Goal: Navigation & Orientation: Go to known website

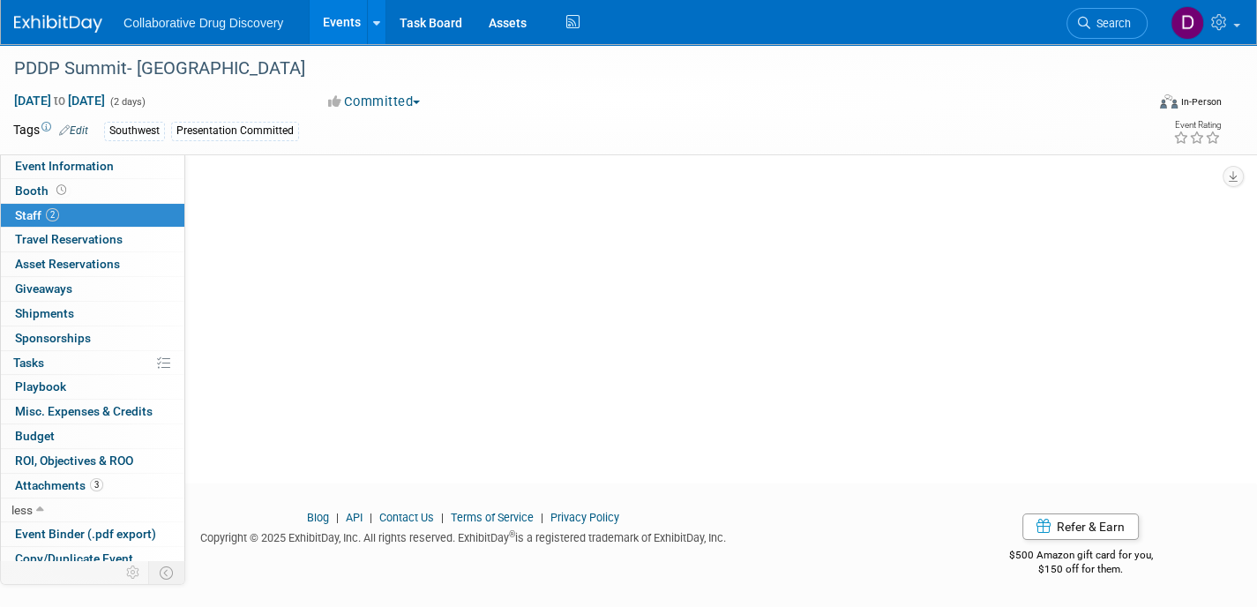
click at [46, 25] on img at bounding box center [58, 24] width 88 height 18
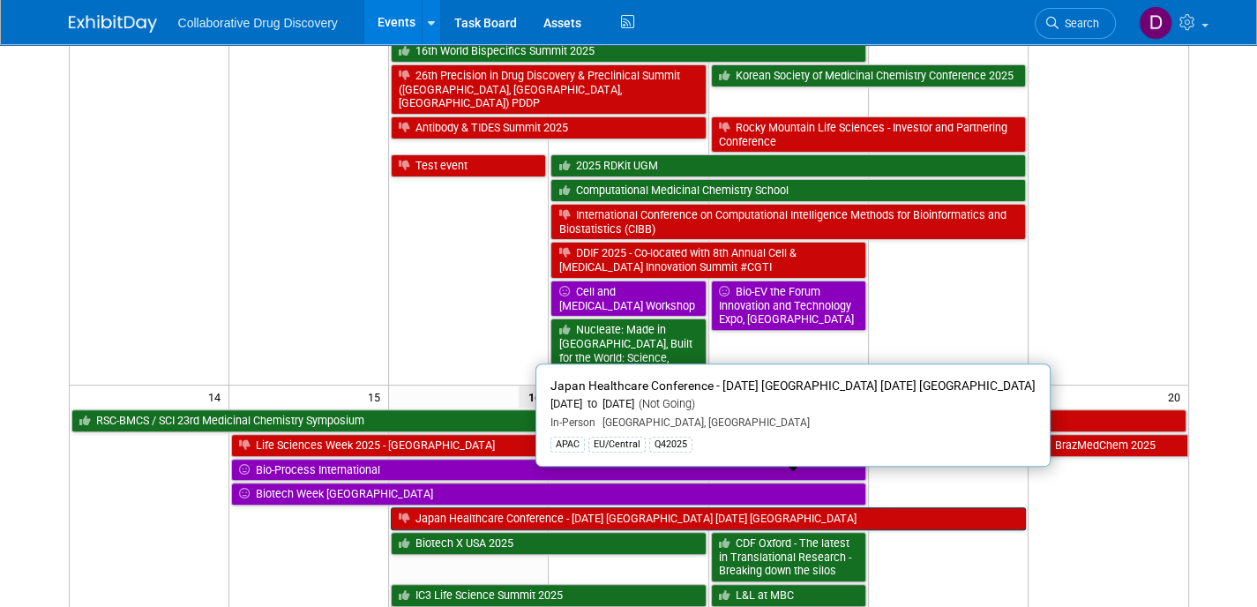
scroll to position [621, 0]
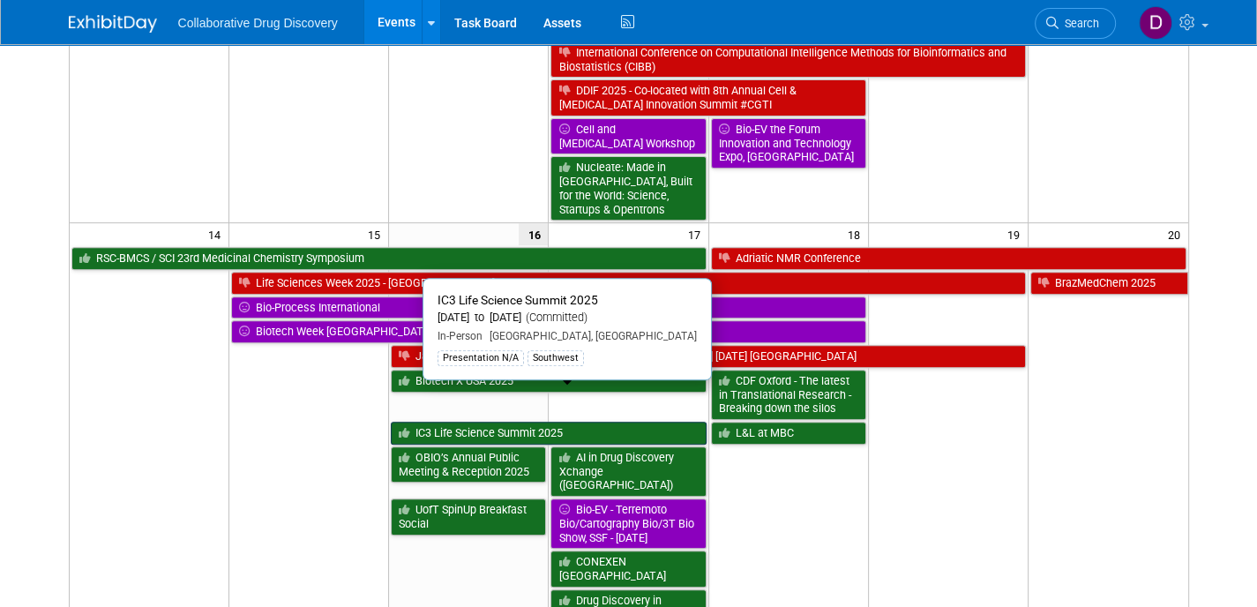
click at [573, 422] on link "IC3 Life Science Summit 2025" at bounding box center [548, 433] width 315 height 23
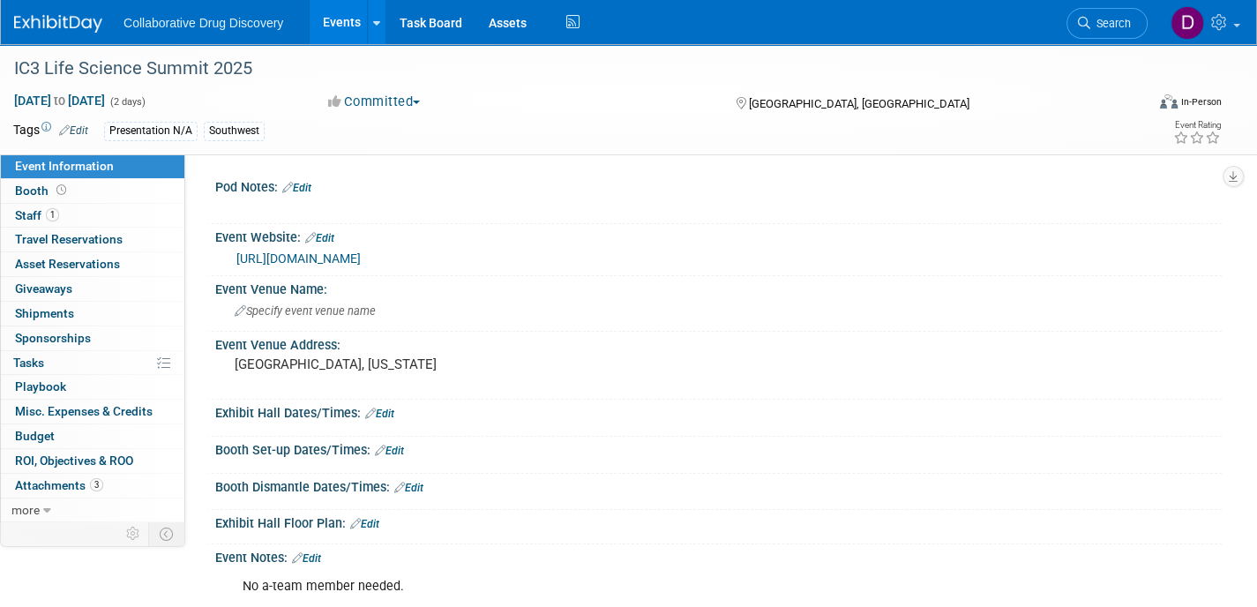
click at [349, 259] on link "[URL][DOMAIN_NAME]" at bounding box center [298, 258] width 124 height 14
